Goal: Communication & Community: Answer question/provide support

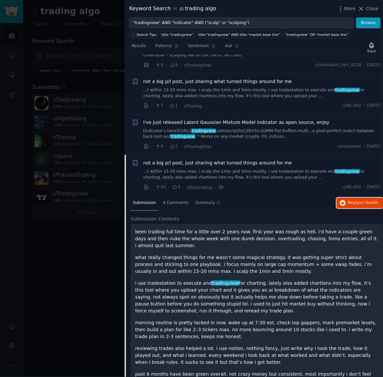
scroll to position [619, 0]
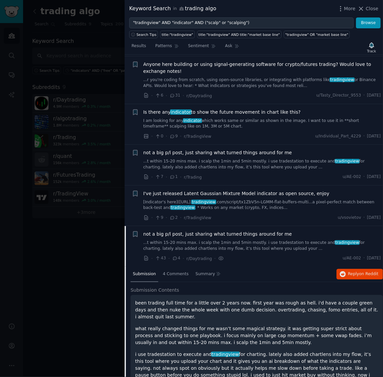
click at [221, 109] on span "Is there any indicator to show the future movement in chart like this?" at bounding box center [221, 112] width 157 height 7
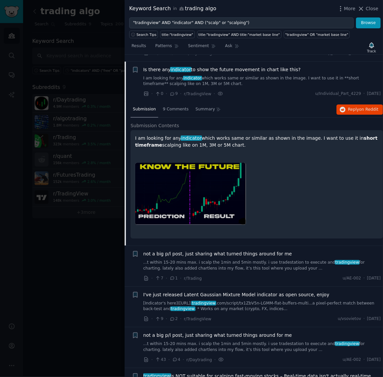
scroll to position [662, 0]
click at [349, 107] on button "Reply on Reddit" at bounding box center [359, 109] width 46 height 11
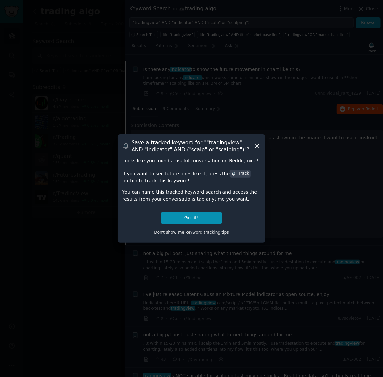
click at [258, 147] on icon at bounding box center [257, 146] width 4 height 4
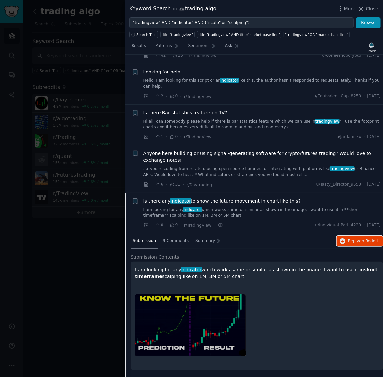
scroll to position [365, 0]
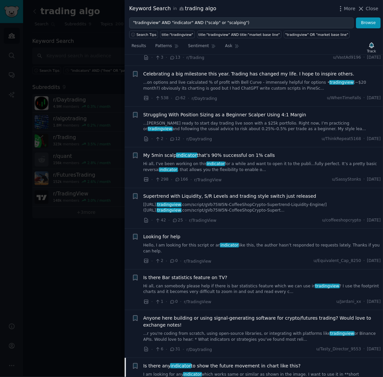
click at [264, 163] on link "Hi all, I’ve been working on this indicator for a while and want to open it to …" at bounding box center [261, 167] width 237 height 12
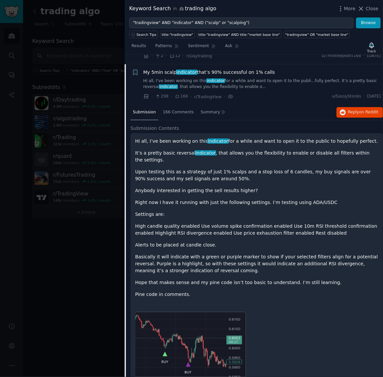
scroll to position [457, 0]
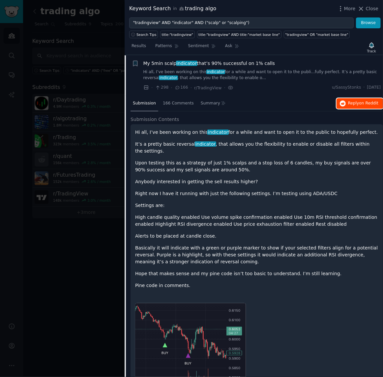
click at [343, 106] on button "Reply on Reddit" at bounding box center [359, 103] width 46 height 11
